Goal: Task Accomplishment & Management: Use online tool/utility

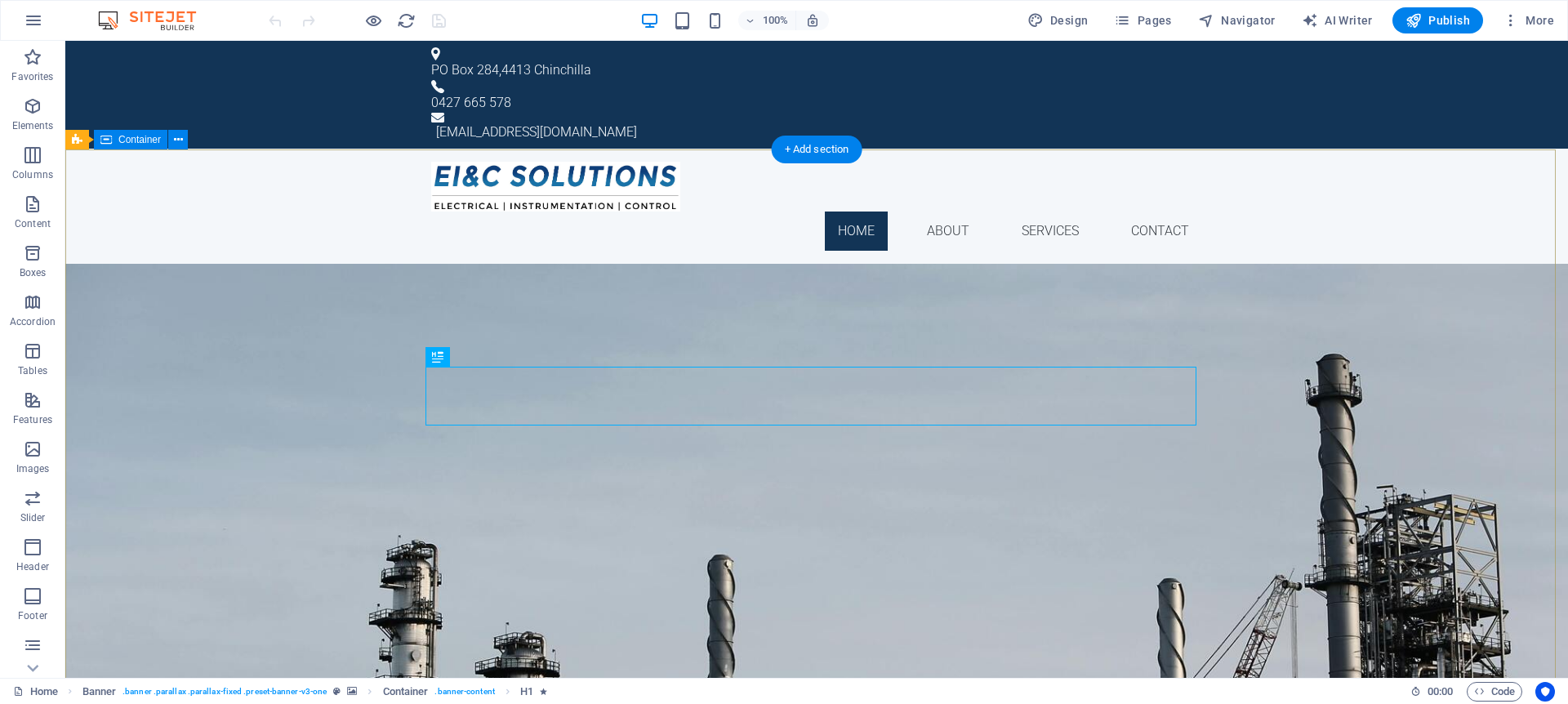
click at [160, 279] on div "EI&C SOLUTIONS Electrical, Instrumentation, and Control Solutions Learn more" at bounding box center [817, 399] width 1503 height 270
click at [596, 272] on div "EI&C SOLUTIONS Electrical, Instrumentation, and Control Solutions Learn more" at bounding box center [817, 399] width 1503 height 270
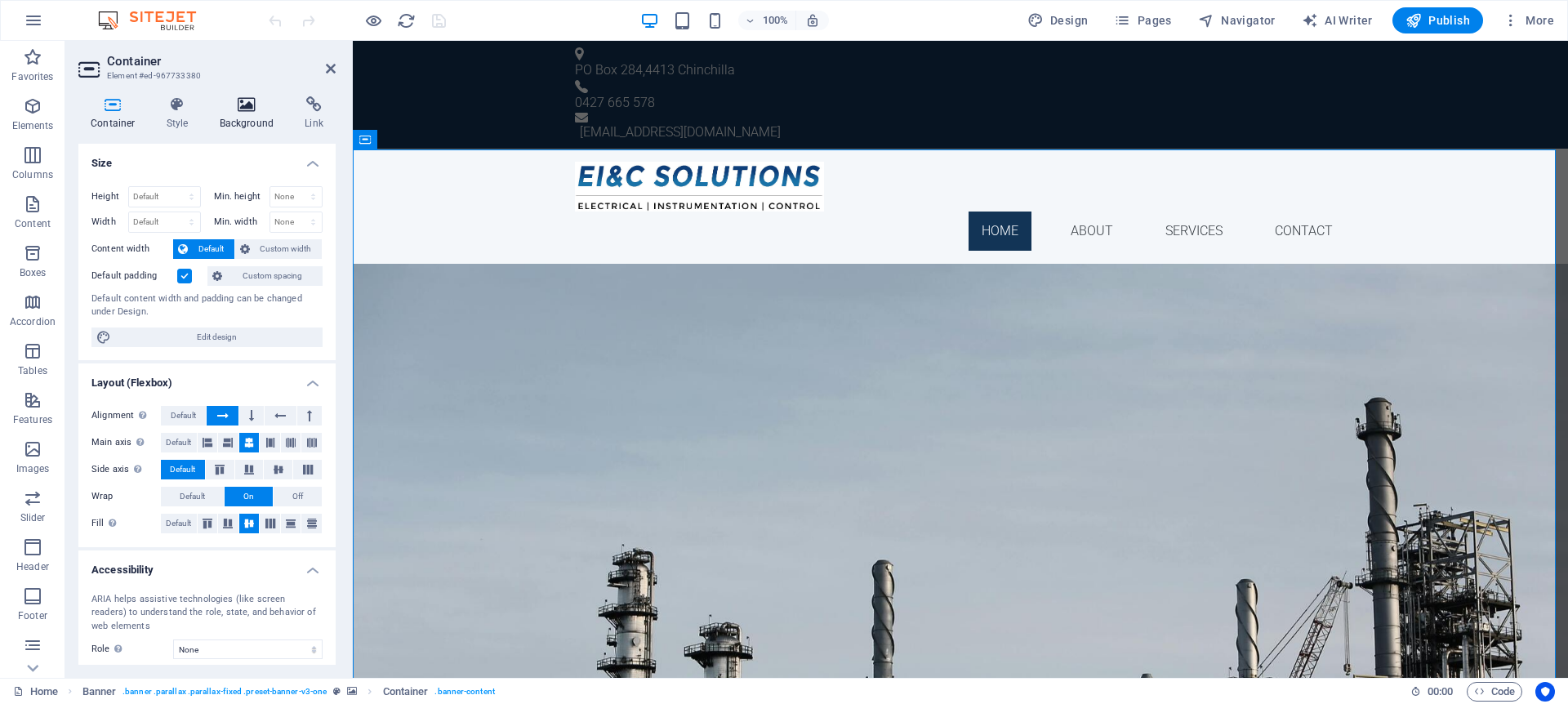
click at [250, 124] on h4 "Background" at bounding box center [251, 113] width 86 height 34
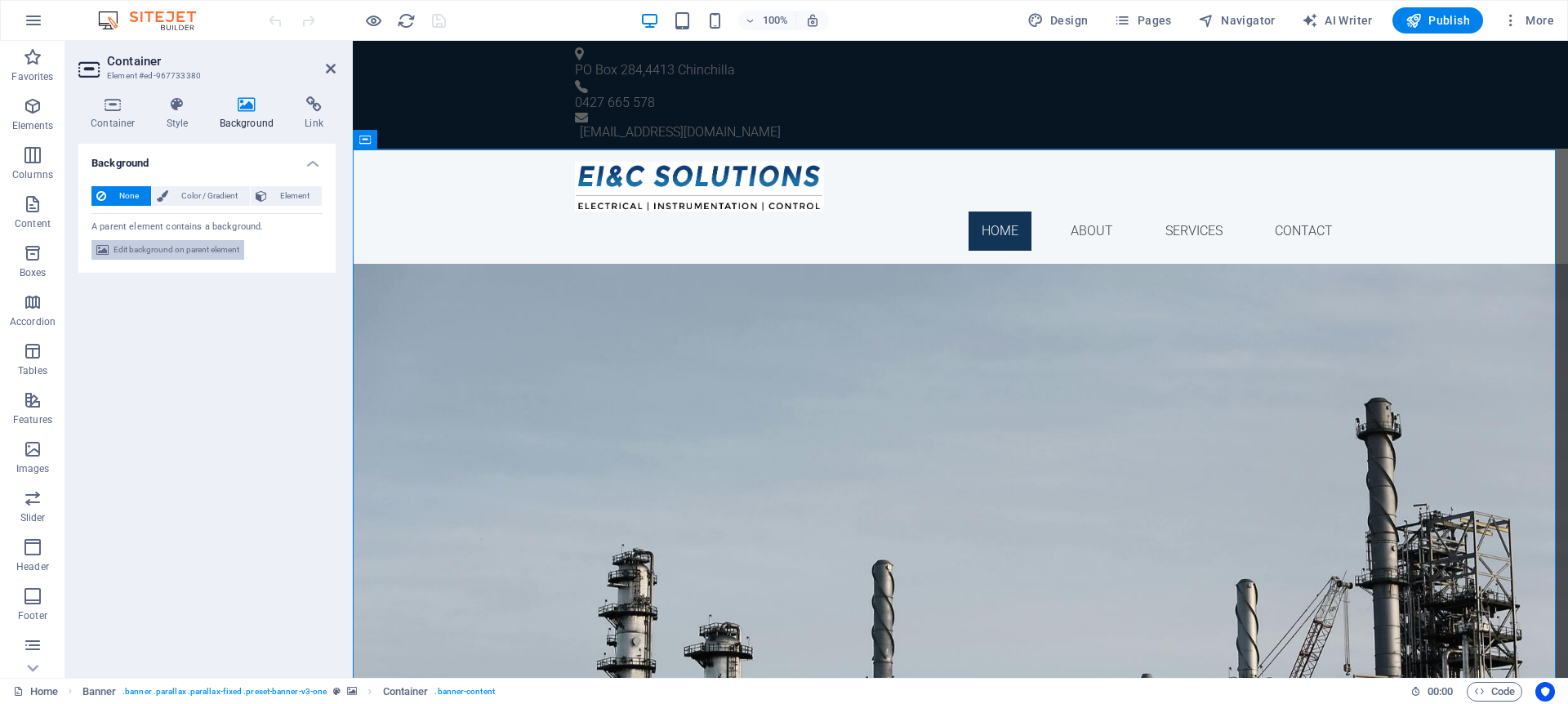
click at [194, 251] on span "Edit background on parent element" at bounding box center [177, 250] width 126 height 19
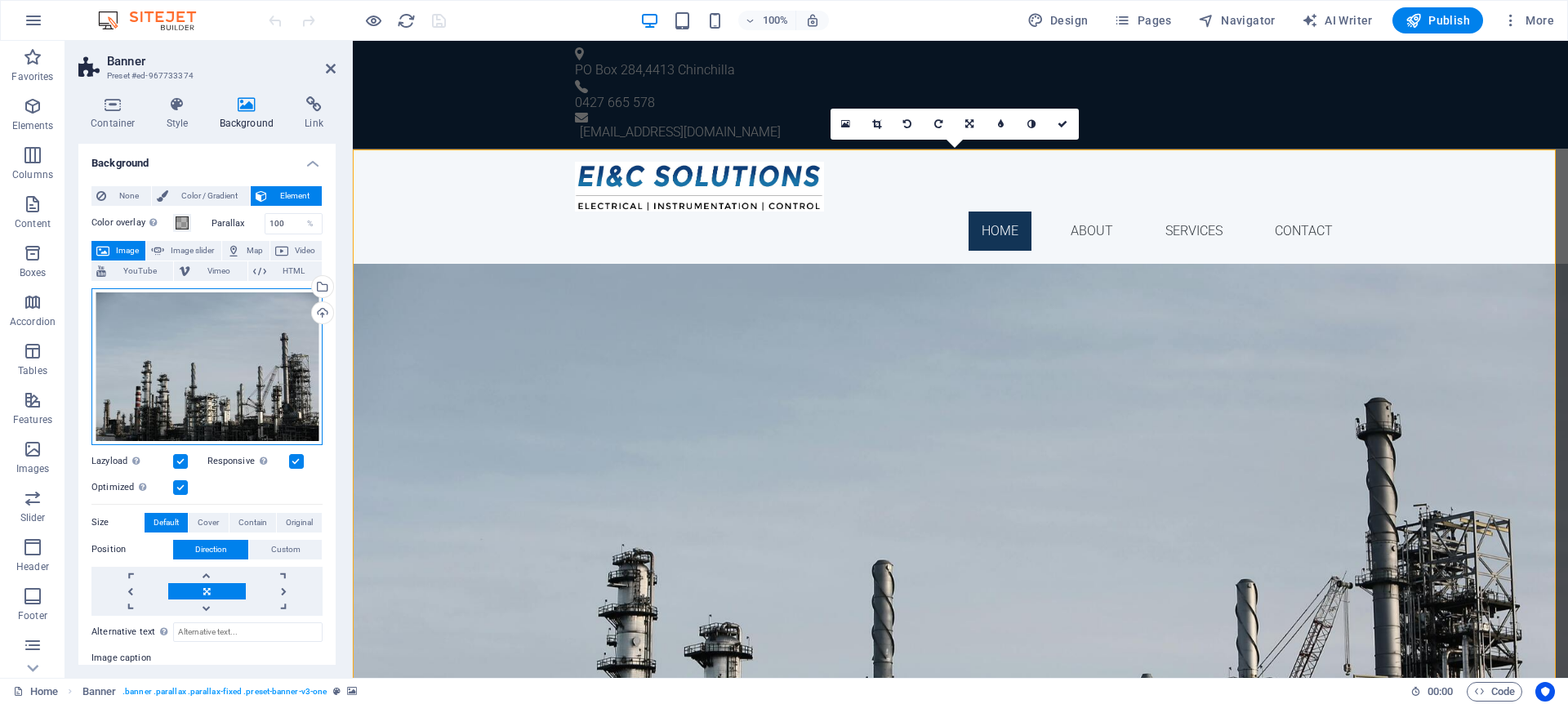
click at [227, 347] on div "Drag files here, click to choose files or select files from Files or our free s…" at bounding box center [207, 366] width 231 height 157
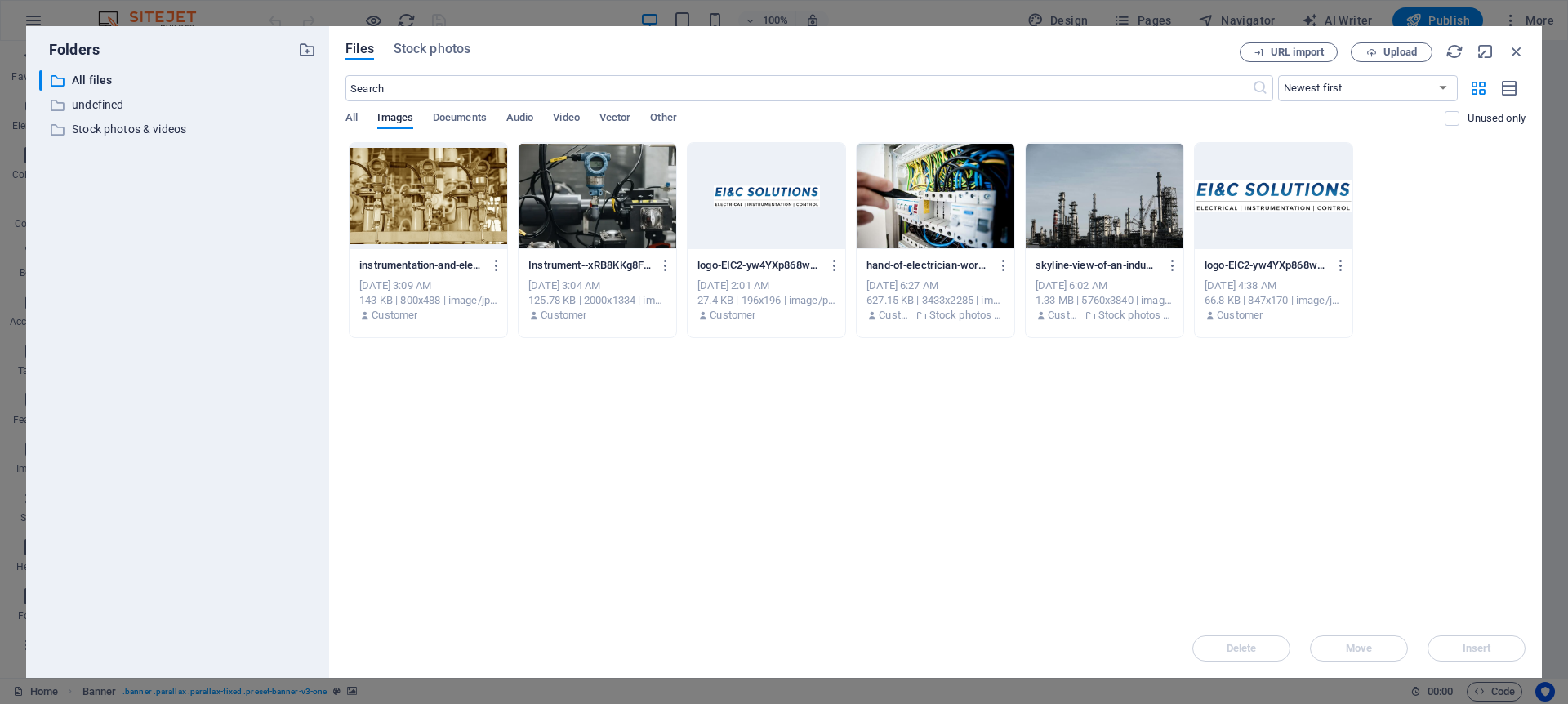
click at [227, 347] on div "​ All files All files ​ undefined undefined ​ Stock photos & videos Stock photo…" at bounding box center [178, 367] width 277 height 594
click at [458, 219] on div at bounding box center [429, 196] width 158 height 106
